Goal: Transaction & Acquisition: Download file/media

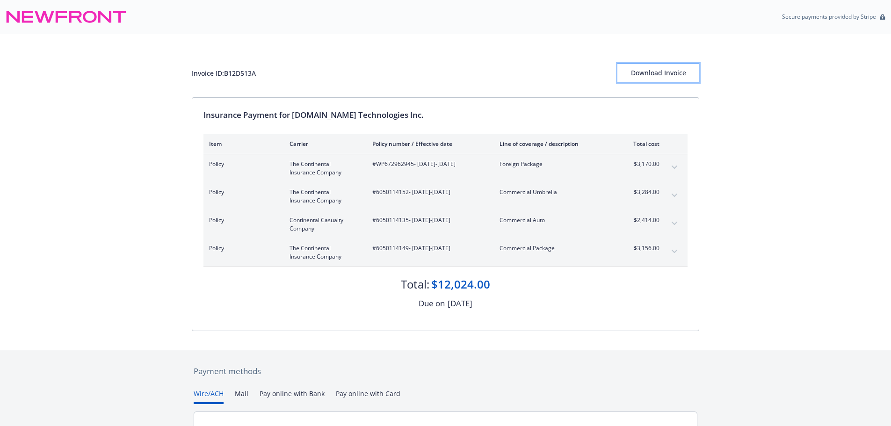
click at [679, 72] on div "Download Invoice" at bounding box center [658, 73] width 82 height 18
